Goal: Information Seeking & Learning: Check status

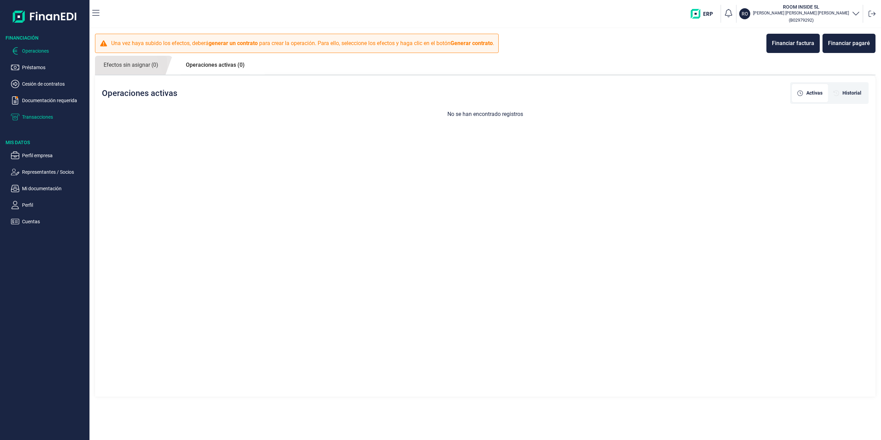
click at [37, 117] on p "Transacciones" at bounding box center [54, 117] width 65 height 8
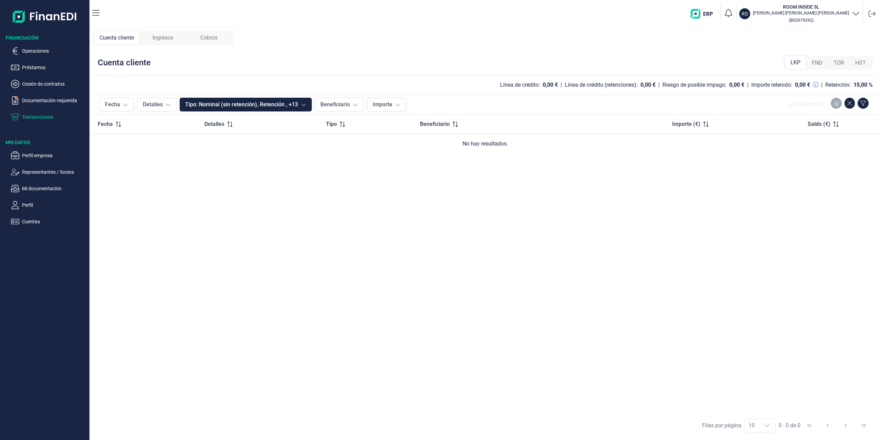
click at [814, 65] on span "FND" at bounding box center [816, 63] width 11 height 8
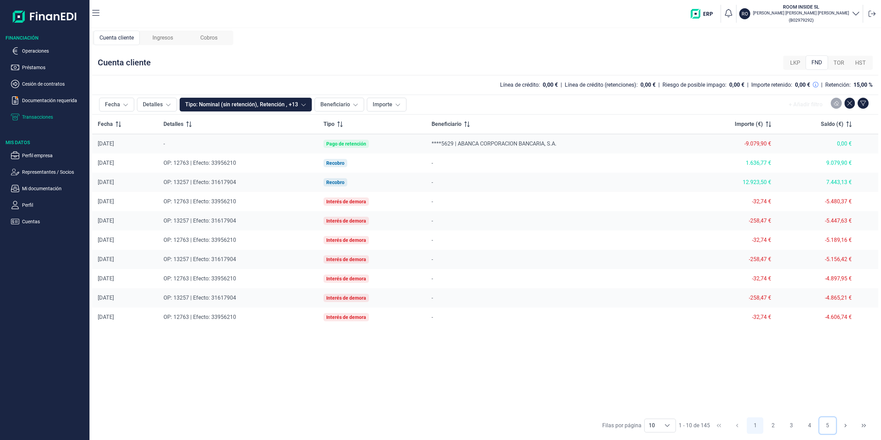
click at [827, 425] on button "5" at bounding box center [827, 425] width 17 height 17
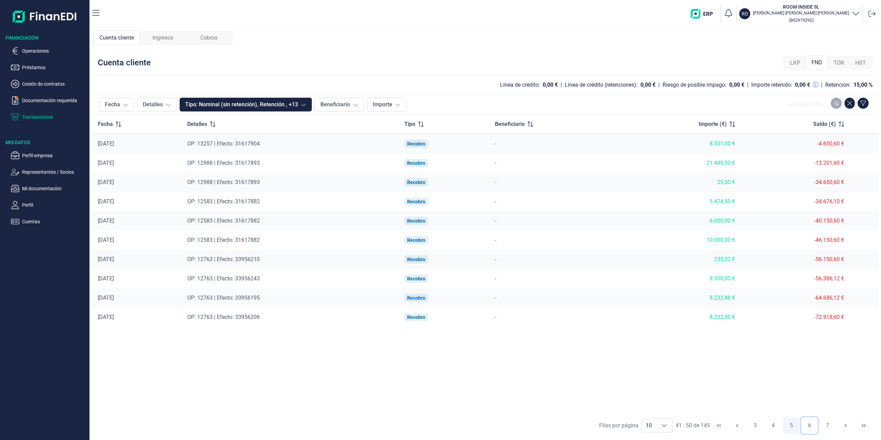
click at [809, 426] on button "6" at bounding box center [809, 425] width 17 height 17
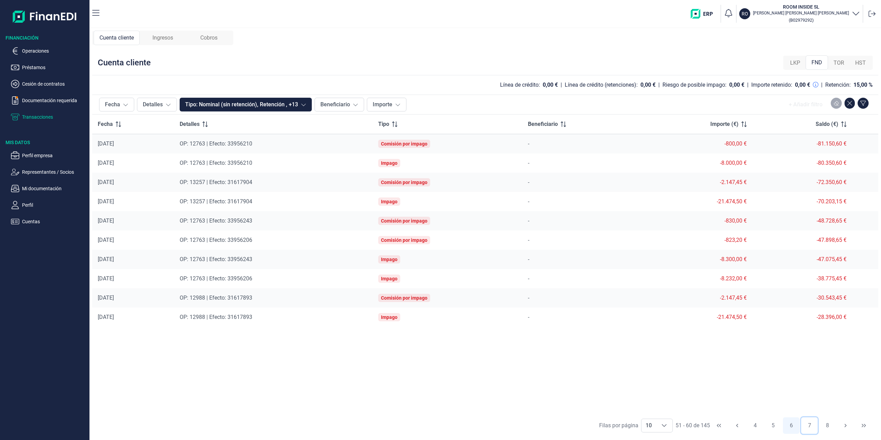
click at [809, 426] on button "7" at bounding box center [809, 425] width 17 height 17
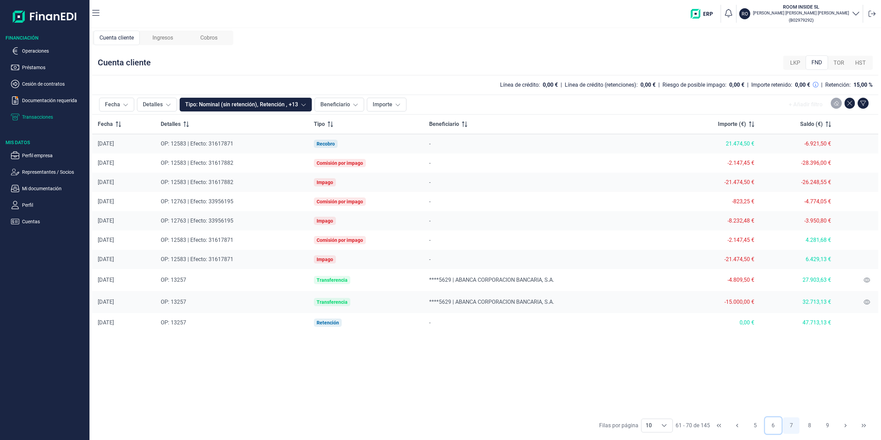
click at [773, 426] on button "6" at bounding box center [773, 425] width 17 height 17
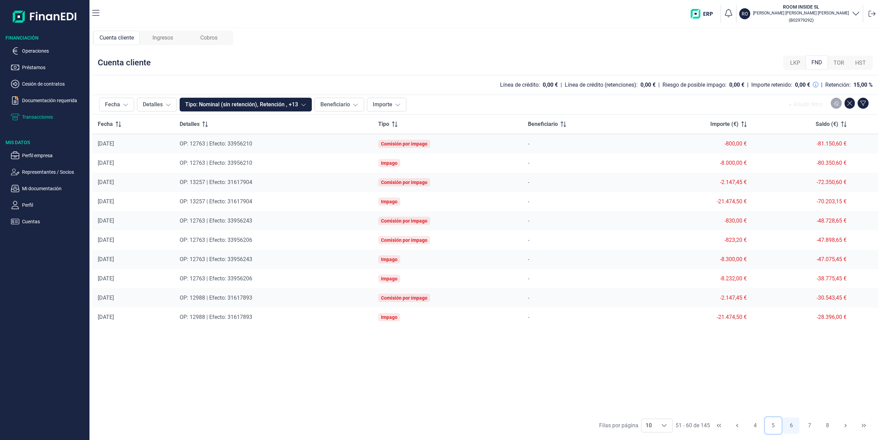
click at [773, 426] on button "5" at bounding box center [773, 425] width 17 height 17
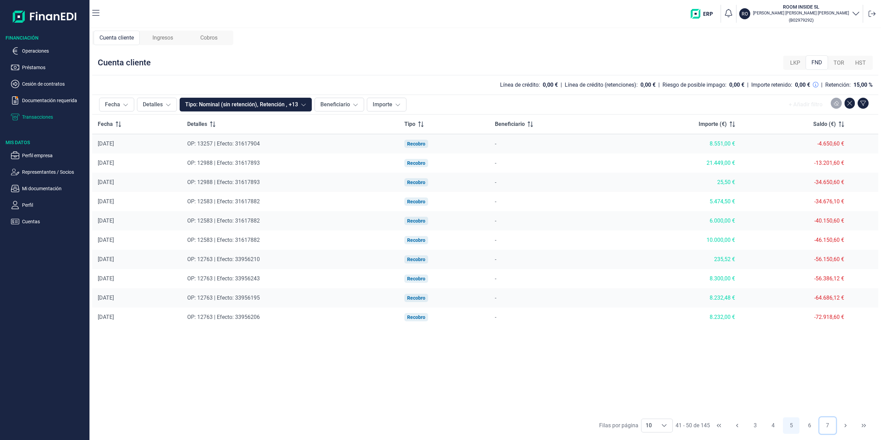
click at [824, 424] on button "7" at bounding box center [827, 425] width 17 height 17
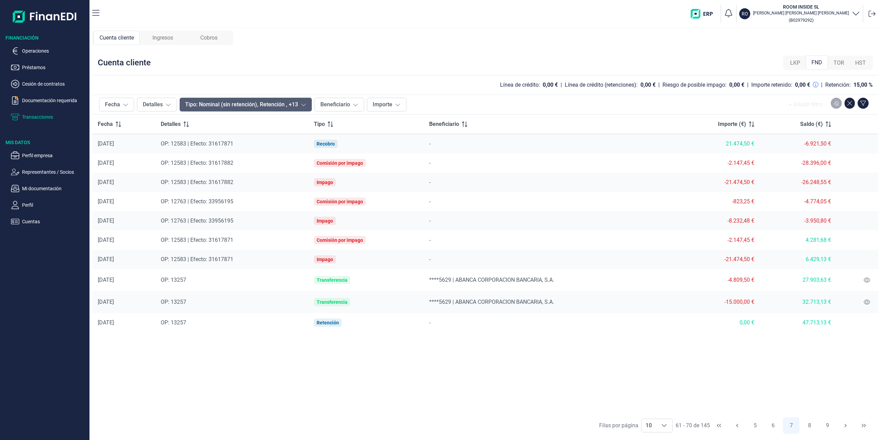
click at [304, 104] on icon at bounding box center [304, 105] width 6 height 6
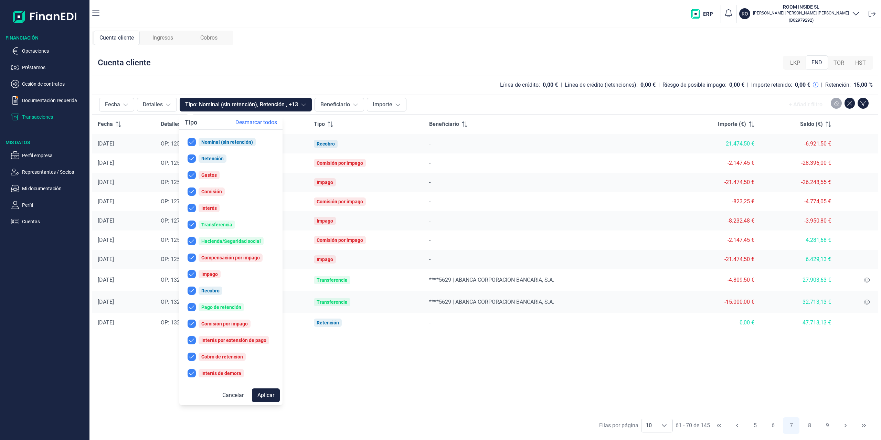
click at [188, 142] on input "checkbox" at bounding box center [191, 142] width 8 height 8
checkbox input "false"
click at [189, 156] on input "checkbox" at bounding box center [191, 158] width 8 height 8
checkbox input "false"
click at [190, 177] on input "checkbox" at bounding box center [191, 175] width 8 height 8
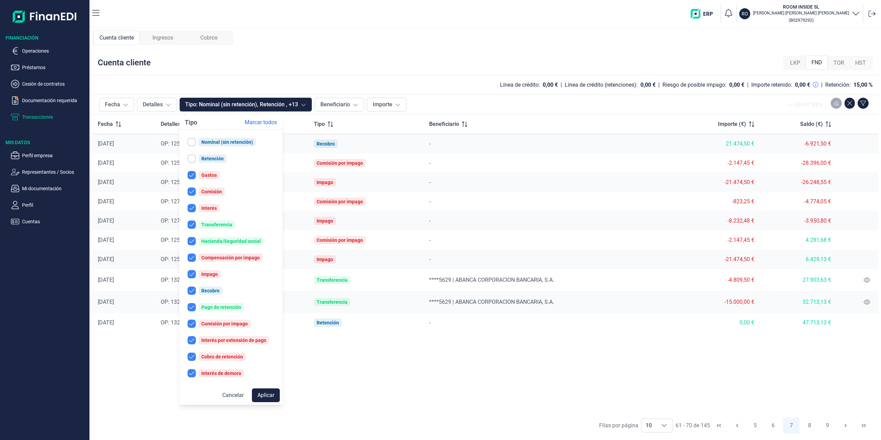
checkbox input "false"
click at [191, 220] on input "checkbox" at bounding box center [191, 224] width 8 height 8
checkbox input "false"
click at [190, 236] on button "Hacienda/Seguridad social" at bounding box center [231, 241] width 98 height 14
checkbox input "false"
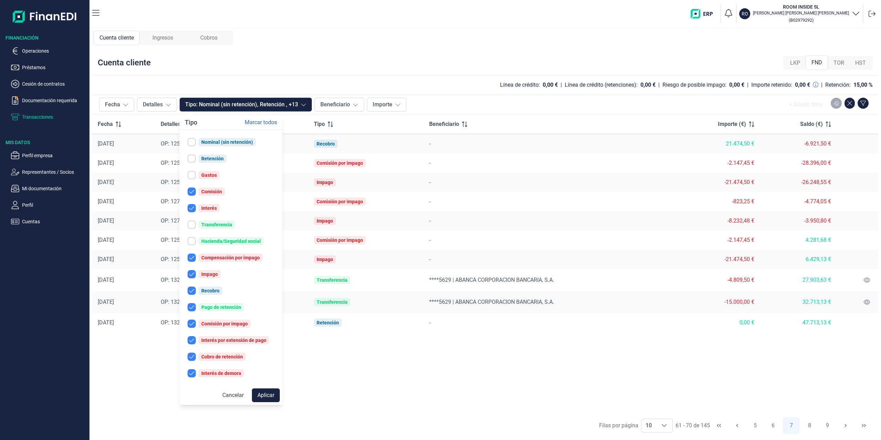
click at [191, 256] on input "checkbox" at bounding box center [191, 258] width 8 height 8
checkbox input "false"
click at [193, 271] on input "checkbox" at bounding box center [191, 274] width 8 height 8
checkbox input "false"
drag, startPoint x: 192, startPoint y: 287, endPoint x: 193, endPoint y: 291, distance: 4.9
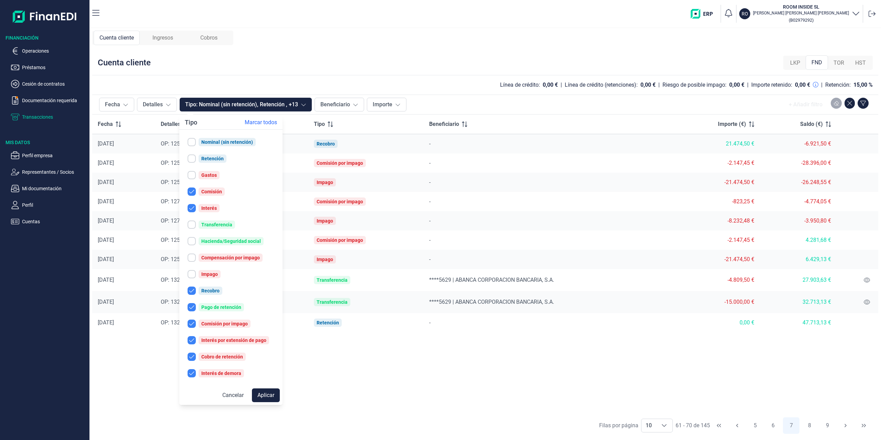
click at [193, 287] on input "checkbox" at bounding box center [191, 291] width 8 height 8
checkbox input "false"
drag, startPoint x: 194, startPoint y: 306, endPoint x: 195, endPoint y: 310, distance: 4.2
click at [195, 306] on input "checkbox" at bounding box center [191, 307] width 8 height 8
checkbox input "false"
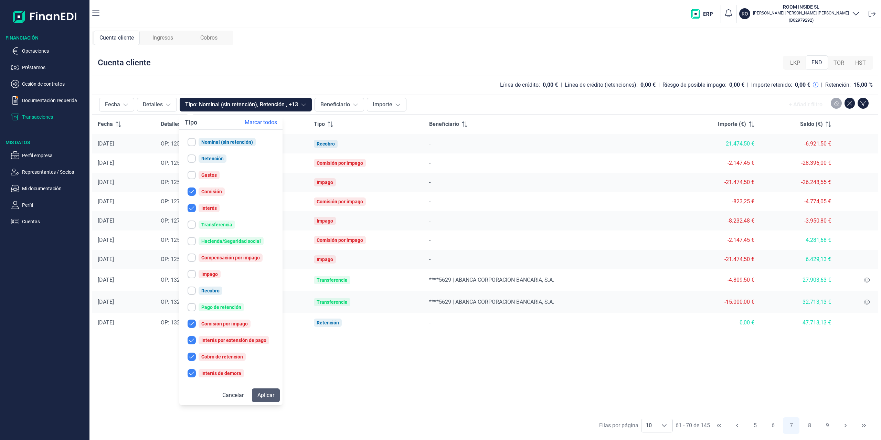
click at [270, 396] on button "Aplicar" at bounding box center [266, 395] width 28 height 14
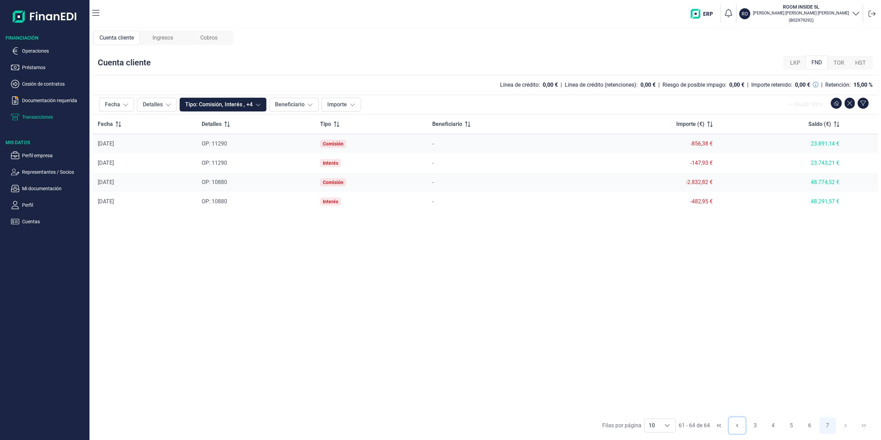
click at [733, 425] on button "Previous Page" at bounding box center [737, 425] width 17 height 17
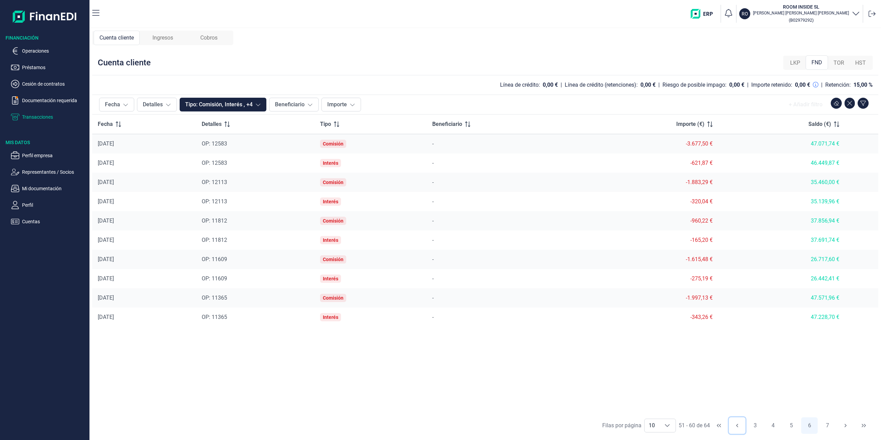
click at [736, 423] on icon "Previous Page" at bounding box center [737, 426] width 6 height 6
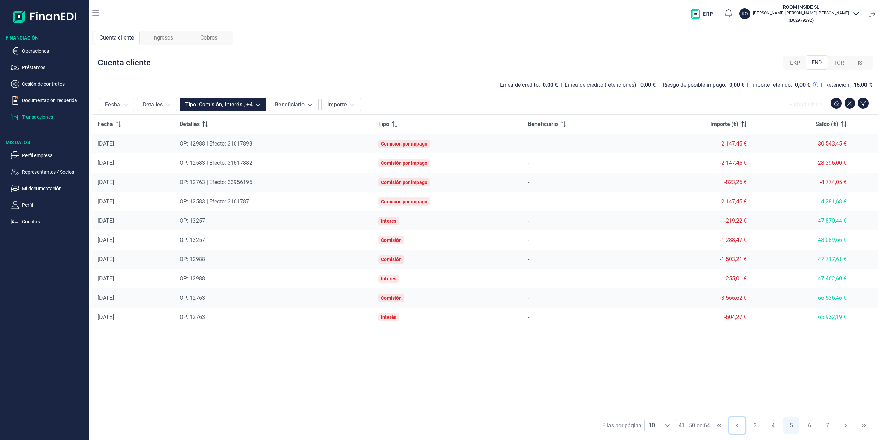
click at [736, 423] on icon "Previous Page" at bounding box center [737, 426] width 6 height 6
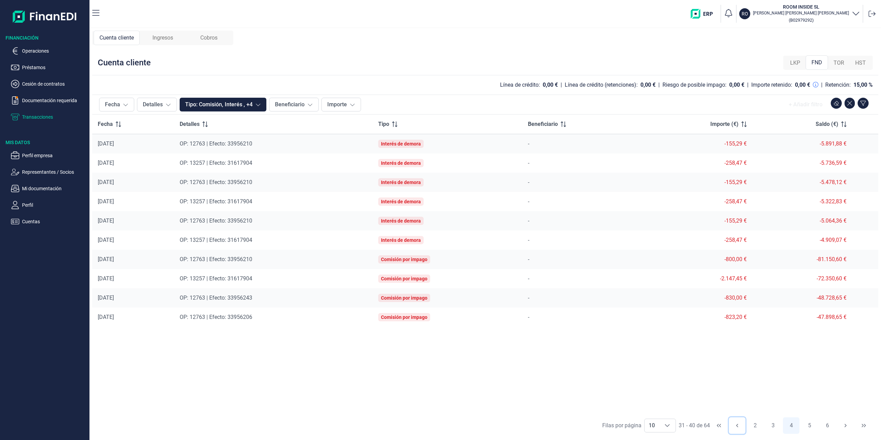
click at [736, 423] on icon "Previous Page" at bounding box center [737, 426] width 6 height 6
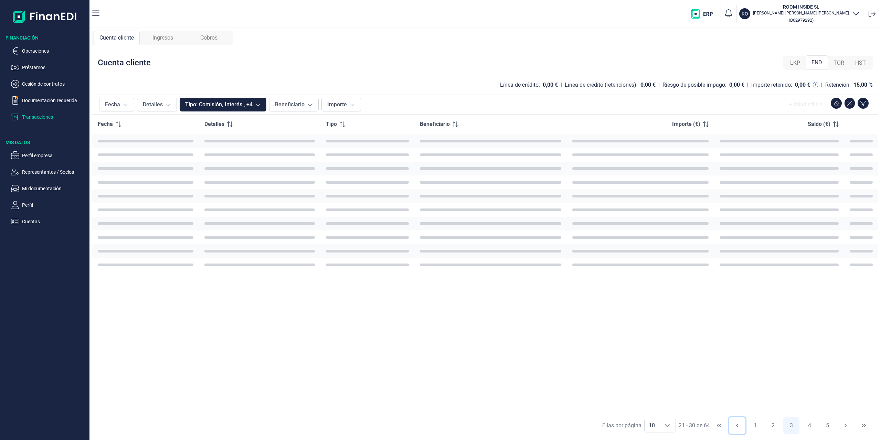
click at [736, 423] on icon "Previous Page" at bounding box center [737, 426] width 6 height 6
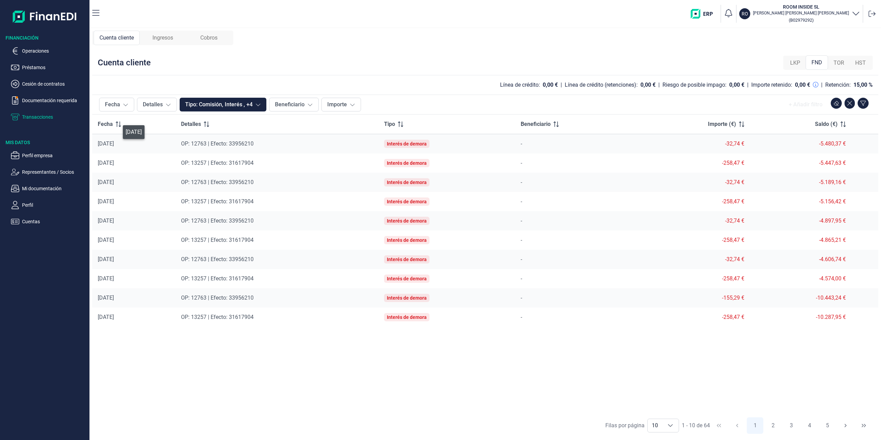
click at [99, 142] on div "[DATE]" at bounding box center [134, 143] width 72 height 7
click at [98, 142] on div "[DATE]" at bounding box center [134, 143] width 72 height 7
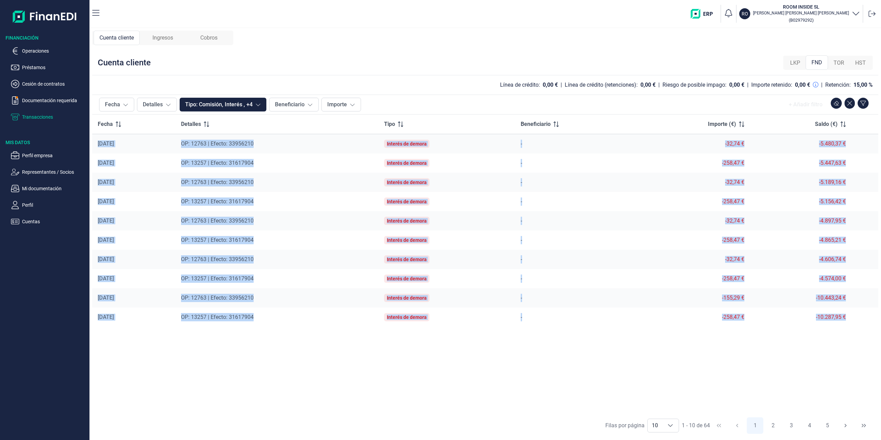
click at [845, 320] on div "-10.287,95 €" at bounding box center [800, 317] width 91 height 7
copy tbody "[DATE] OP: 12763 | Efecto: 33956210 Interés [PERSON_NAME] - -32,74 € -5.480,37 …"
click at [773, 427] on button "2" at bounding box center [773, 425] width 17 height 17
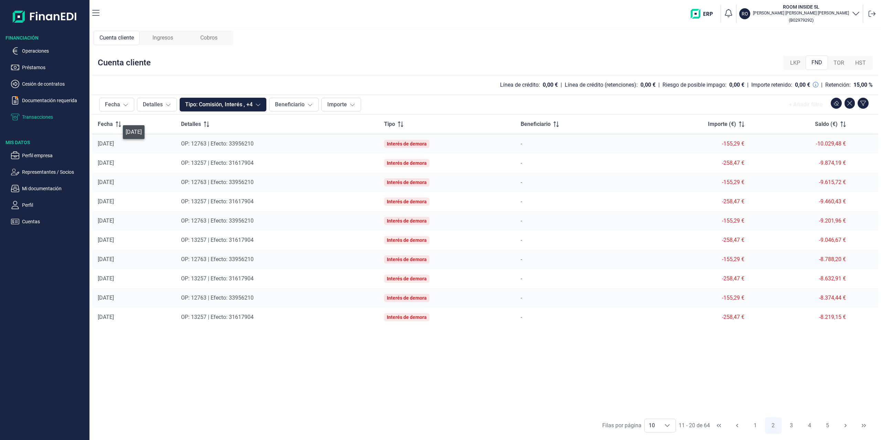
drag, startPoint x: 99, startPoint y: 143, endPoint x: 127, endPoint y: 152, distance: 29.8
click at [123, 150] on td "[DATE]" at bounding box center [133, 144] width 83 height 20
drag, startPoint x: 165, startPoint y: 199, endPoint x: 757, endPoint y: 338, distance: 607.4
click at [789, 343] on div "Fecha Detalles Tipo Beneficiario Importe (€) Saldo (€) [DATE] OP: 12763 | Efect…" at bounding box center [485, 264] width 786 height 299
click at [98, 143] on div "[DATE]" at bounding box center [134, 143] width 72 height 7
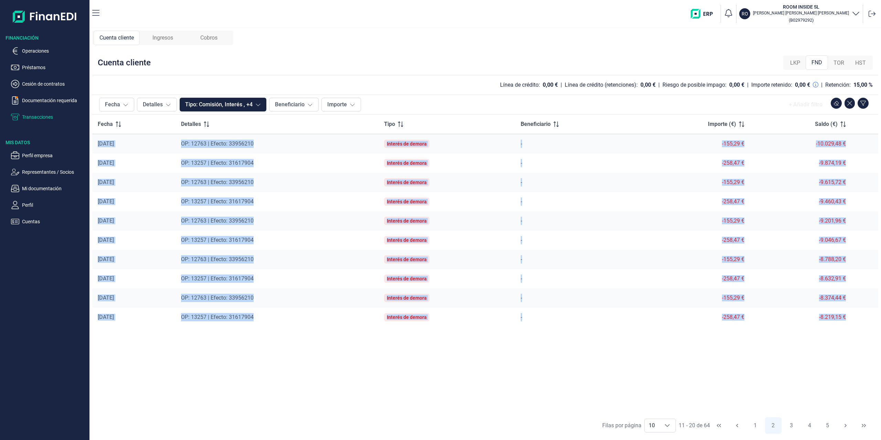
click at [846, 317] on td "-8.219,15 €" at bounding box center [801, 317] width 102 height 19
copy tbody "[DATE] OP: 12763 | Efecto: 33956210 Interés [PERSON_NAME] - -155,29 € -10.029,4…"
click at [789, 424] on button "3" at bounding box center [791, 425] width 17 height 17
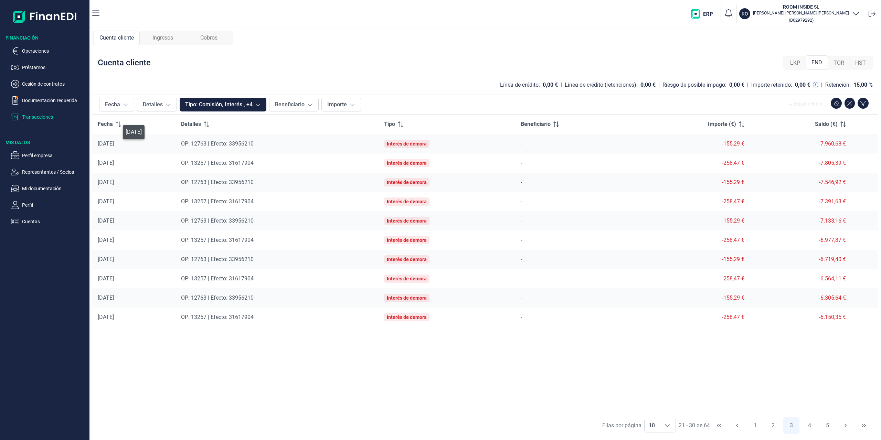
click at [99, 144] on div "[DATE]" at bounding box center [134, 143] width 72 height 7
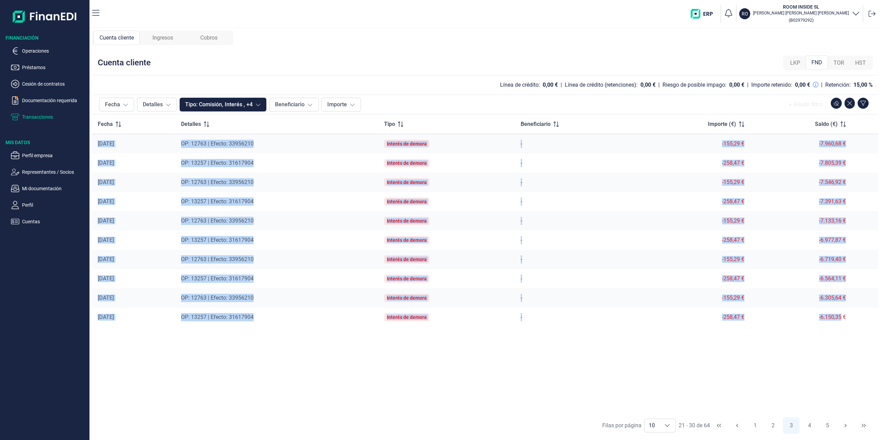
click at [841, 317] on div "-6.150,35 €" at bounding box center [800, 317] width 91 height 7
copy tbody "[DATE] OP: 12763 | Efecto: 33956210 Interés [PERSON_NAME] - -155,29 € -7.960,68…"
click at [810, 426] on button "4" at bounding box center [809, 425] width 17 height 17
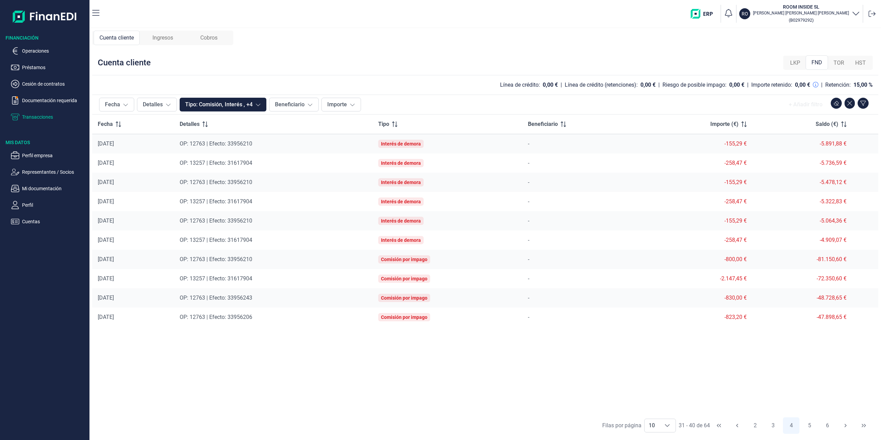
click at [97, 143] on td "[DATE]" at bounding box center [133, 144] width 82 height 20
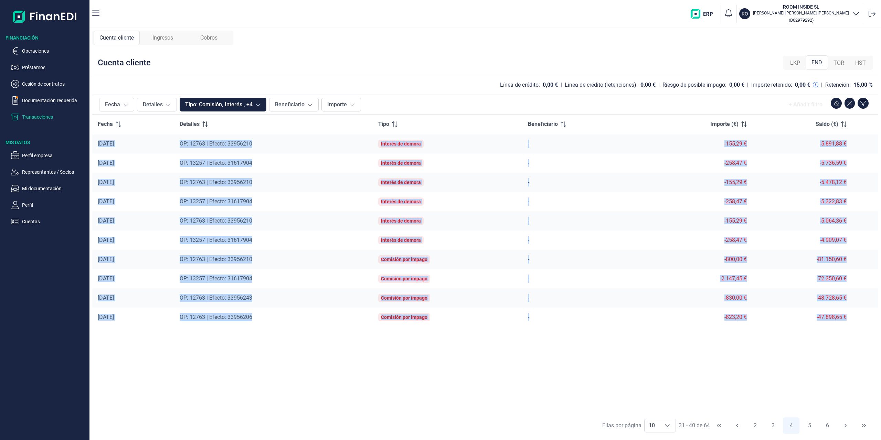
click at [846, 320] on div "-47.898,65 €" at bounding box center [801, 317] width 89 height 7
copy tbody "[DATE] OP: 12763 | Efecto: 33956210 Interés [PERSON_NAME] - -155,29 € -5.891,88…"
click at [807, 426] on button "5" at bounding box center [809, 425] width 17 height 17
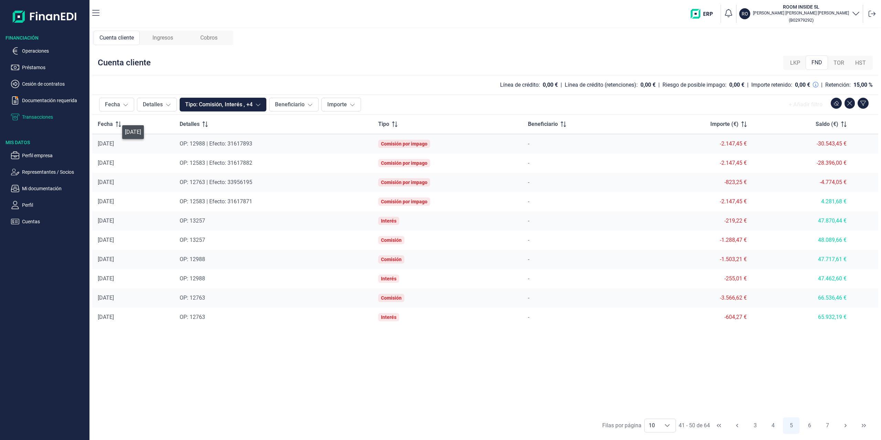
click at [99, 144] on div "[DATE]" at bounding box center [133, 143] width 71 height 7
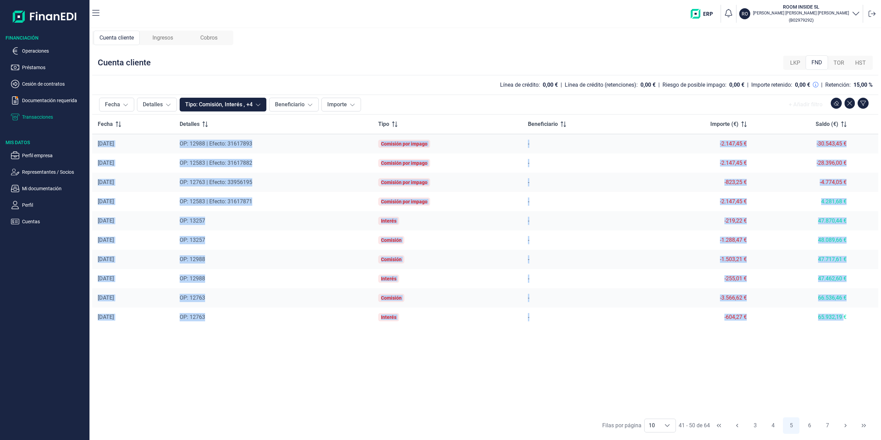
click at [843, 319] on div "65.932,19 €" at bounding box center [801, 317] width 89 height 7
copy tbody "[DATE] OP: 12988 | Efecto: 31617893 Comisión por impago - -2.147,45 € -30.543,4…"
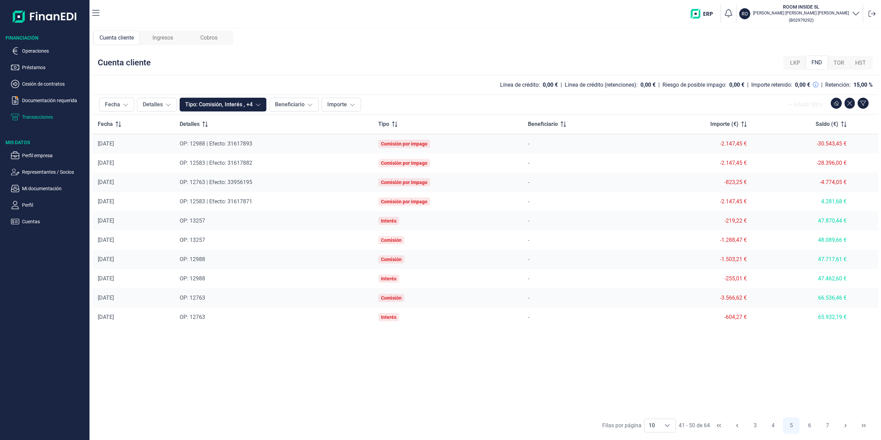
drag, startPoint x: 813, startPoint y: 348, endPoint x: 766, endPoint y: 331, distance: 49.7
click at [813, 348] on div "Fecha Detalles Tipo Beneficiario Importe (€) Saldo (€) [DATE] OP: 12988 | Efect…" at bounding box center [485, 264] width 786 height 299
click at [97, 144] on td "[DATE]" at bounding box center [133, 144] width 82 height 20
click at [852, 319] on td at bounding box center [865, 317] width 26 height 19
copy thead "Fecha Detalles Tipo Beneficiario Importe (€) Saldo (€)"
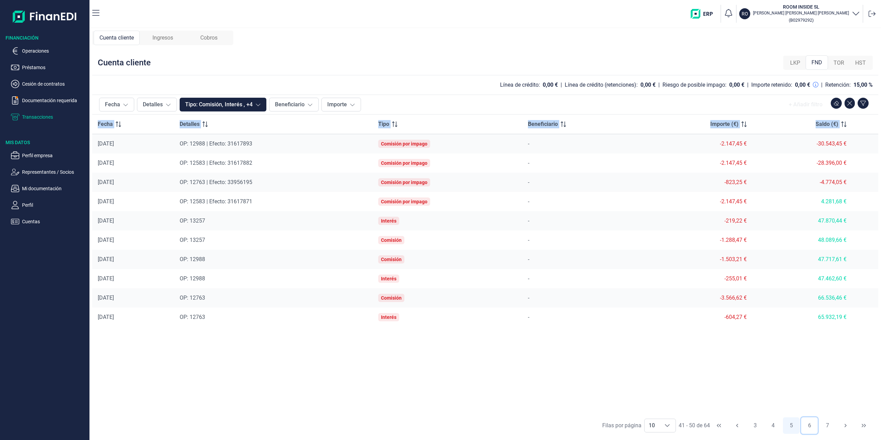
click at [807, 427] on button "6" at bounding box center [809, 425] width 17 height 17
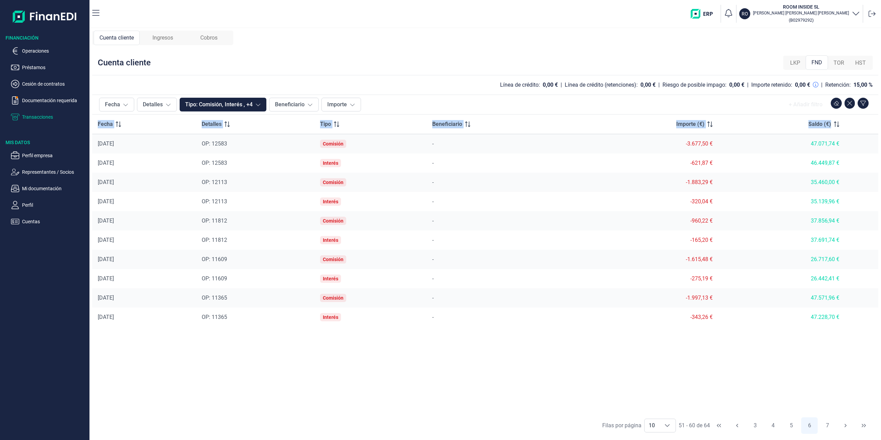
click at [533, 364] on div "Fecha Detalles Tipo Beneficiario Importe (€) Saldo (€) [DATE] OP: 12583 Comisió…" at bounding box center [485, 264] width 786 height 299
click at [98, 143] on div "[DATE]" at bounding box center [144, 143] width 93 height 7
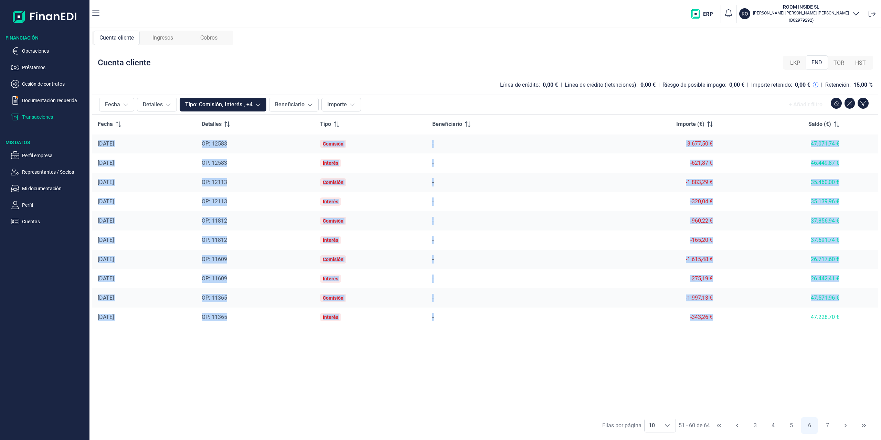
click at [718, 319] on td "-343,26 €" at bounding box center [646, 317] width 143 height 19
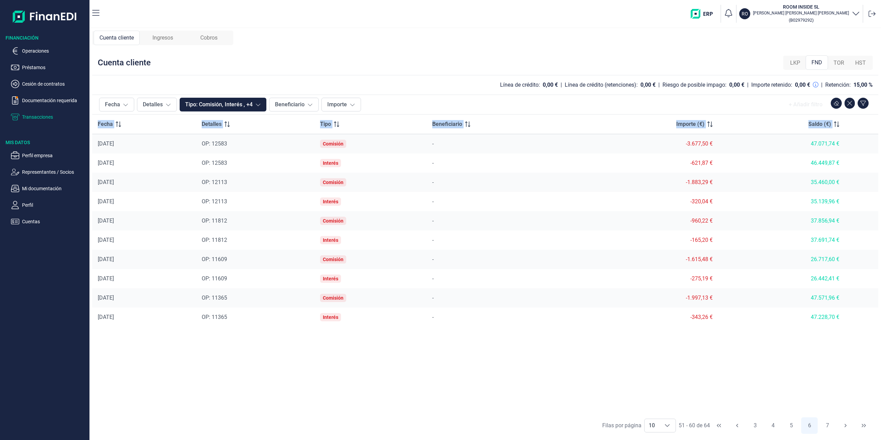
click at [852, 321] on td at bounding box center [860, 317] width 33 height 19
copy thead "Fecha Detalles Tipo Beneficiario Importe (€) Saldo (€)"
click at [827, 424] on button "7" at bounding box center [827, 425] width 17 height 17
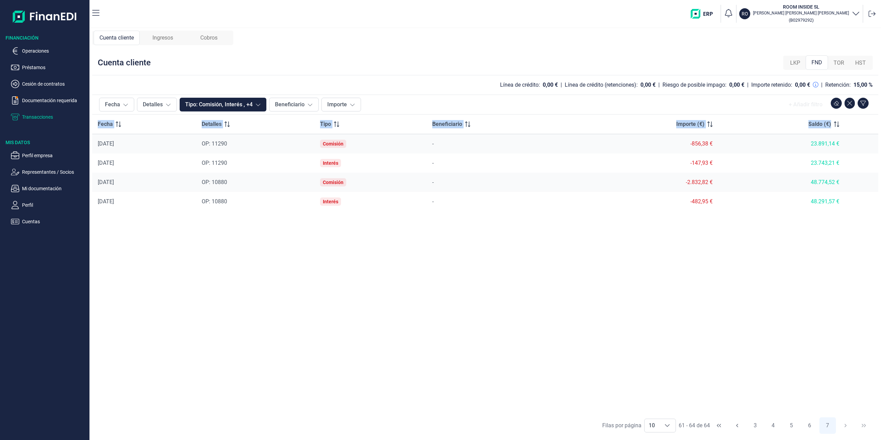
copy thead "Fecha Detalles Tipo Beneficiario Importe (€) Saldo (€)"
click at [716, 427] on icon "First Page" at bounding box center [719, 426] width 6 height 6
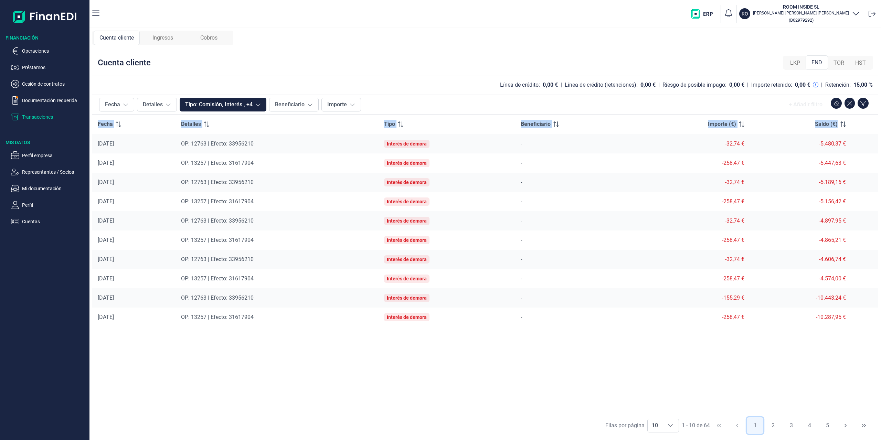
click at [756, 424] on button "1" at bounding box center [754, 425] width 17 height 17
click at [653, 352] on div "Fecha Detalles Tipo Beneficiario Importe (€) Saldo (€) [DATE] OP: 12763 | Efect…" at bounding box center [485, 264] width 786 height 299
click at [732, 142] on div "-32,74 €" at bounding box center [692, 143] width 104 height 7
